Goal: Task Accomplishment & Management: Manage account settings

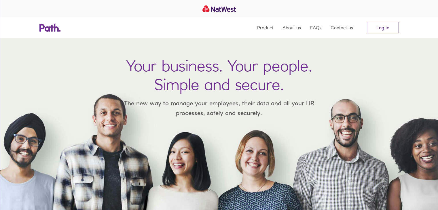
click at [388, 32] on link "Log in" at bounding box center [383, 28] width 32 height 12
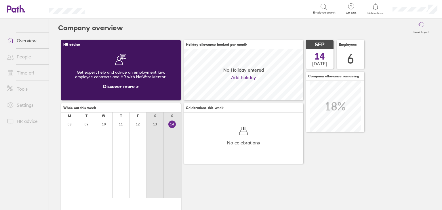
scroll to position [51, 120]
click at [22, 70] on link "Time off" at bounding box center [25, 73] width 46 height 12
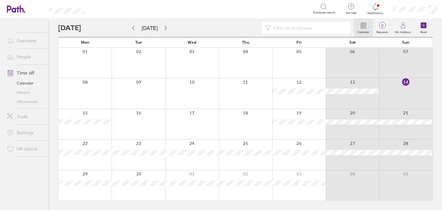
click at [99, 133] on div at bounding box center [84, 124] width 53 height 30
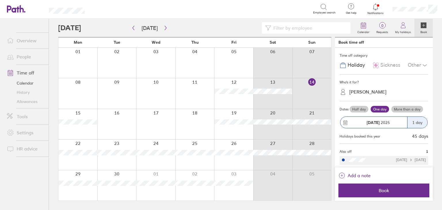
click at [85, 127] on div at bounding box center [77, 124] width 39 height 30
click at [88, 130] on div at bounding box center [77, 124] width 39 height 30
click at [85, 115] on div at bounding box center [77, 124] width 39 height 30
click at [165, 122] on div at bounding box center [155, 124] width 39 height 30
click at [225, 127] on div at bounding box center [233, 124] width 39 height 30
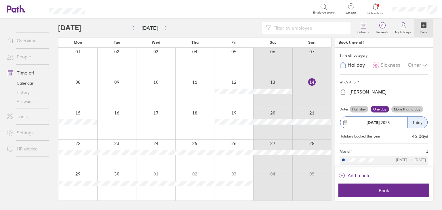
click at [163, 175] on div at bounding box center [155, 186] width 39 height 30
